Goal: Browse casually: Explore the website without a specific task or goal

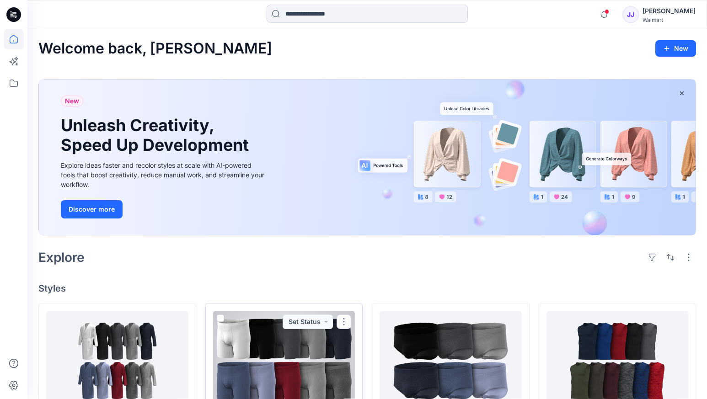
scroll to position [198, 0]
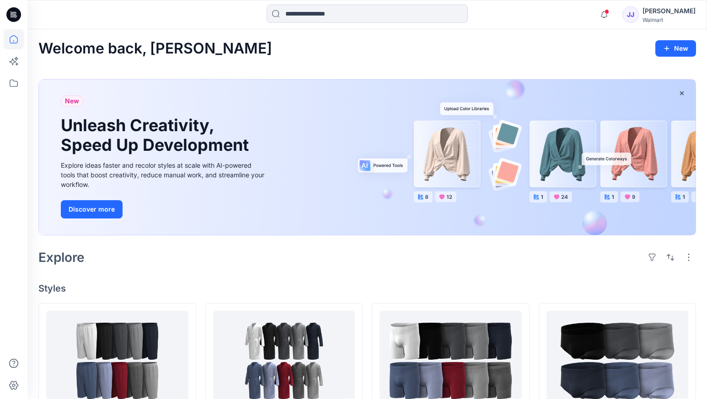
scroll to position [198, 0]
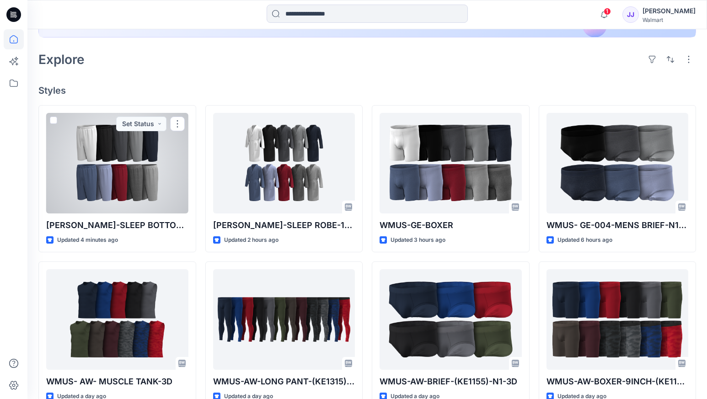
click at [107, 165] on div at bounding box center [117, 163] width 142 height 101
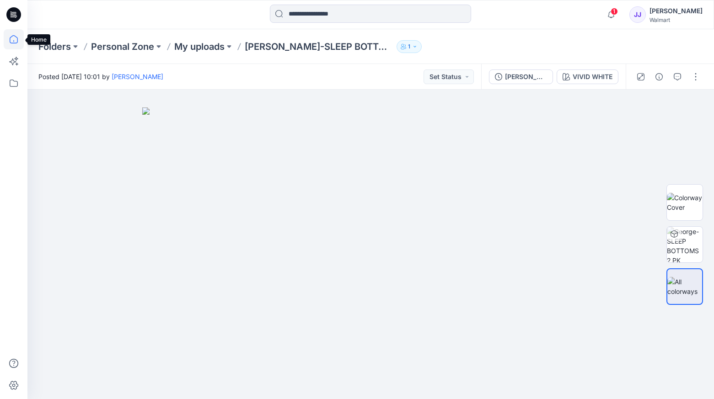
click at [13, 41] on icon at bounding box center [14, 39] width 20 height 20
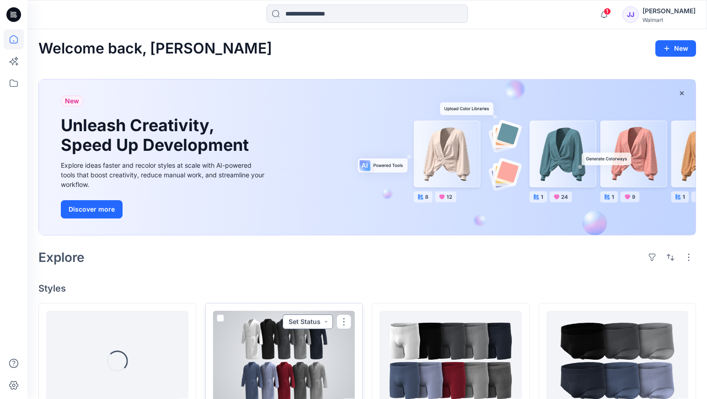
scroll to position [198, 0]
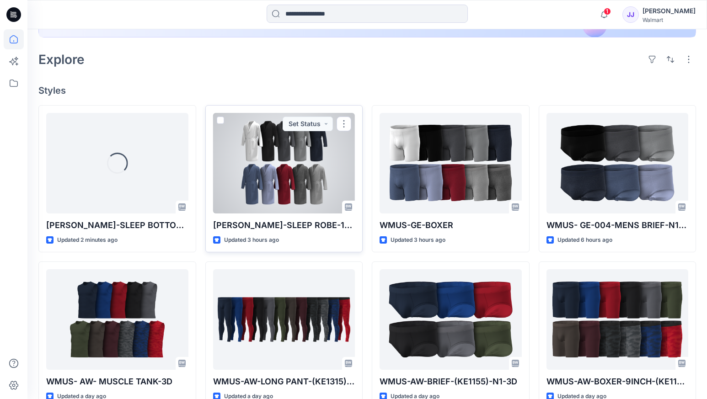
click at [275, 160] on div at bounding box center [284, 163] width 142 height 101
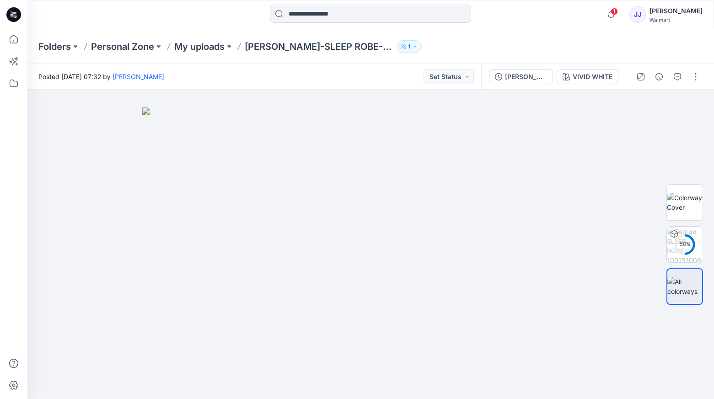
click at [451, 50] on div "Folders Personal Zone My uploads [PERSON_NAME]-SLEEP ROBE-100151009 1" at bounding box center [334, 46] width 593 height 13
click at [13, 43] on icon at bounding box center [14, 39] width 8 height 8
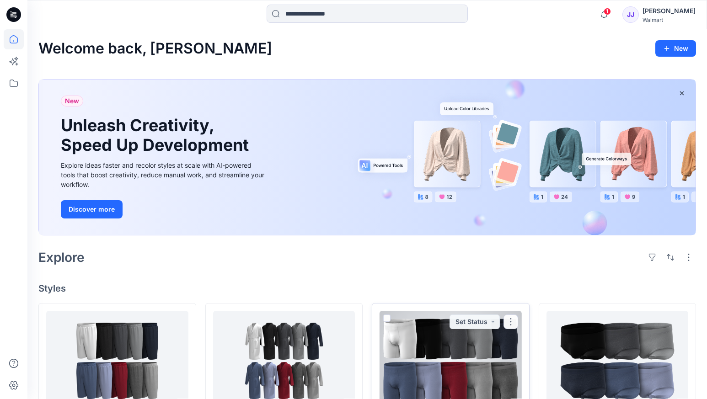
click at [434, 370] on div at bounding box center [450, 361] width 142 height 101
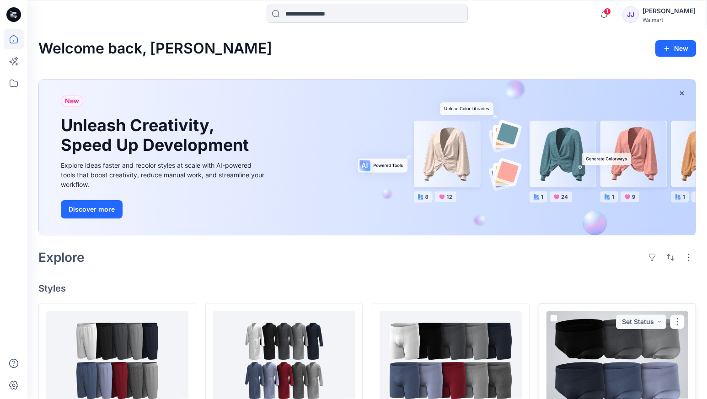
click at [588, 349] on div at bounding box center [617, 361] width 142 height 101
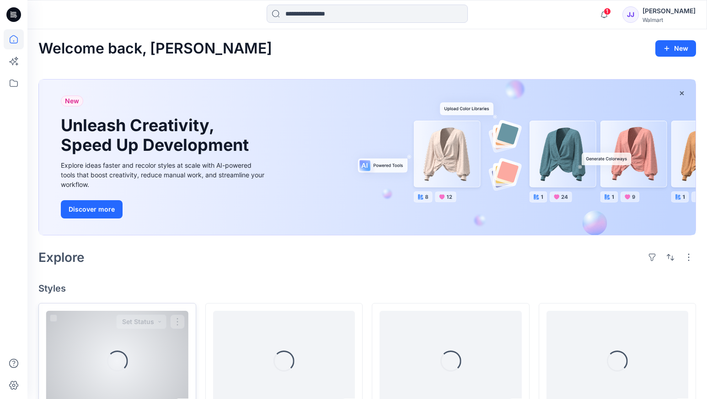
scroll to position [198, 0]
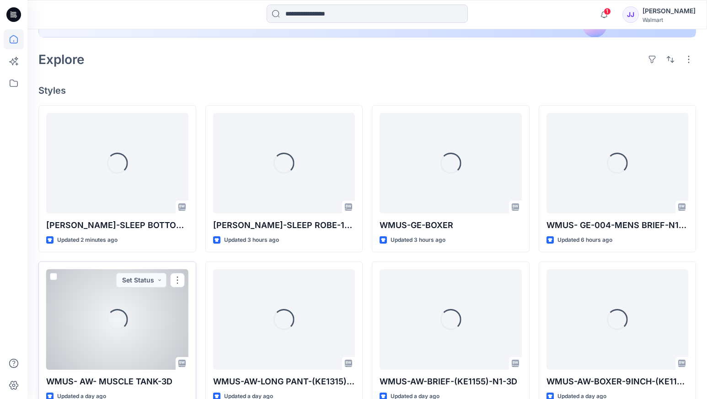
click at [124, 338] on div "Loading..." at bounding box center [117, 319] width 142 height 101
